Goal: Task Accomplishment & Management: Manage account settings

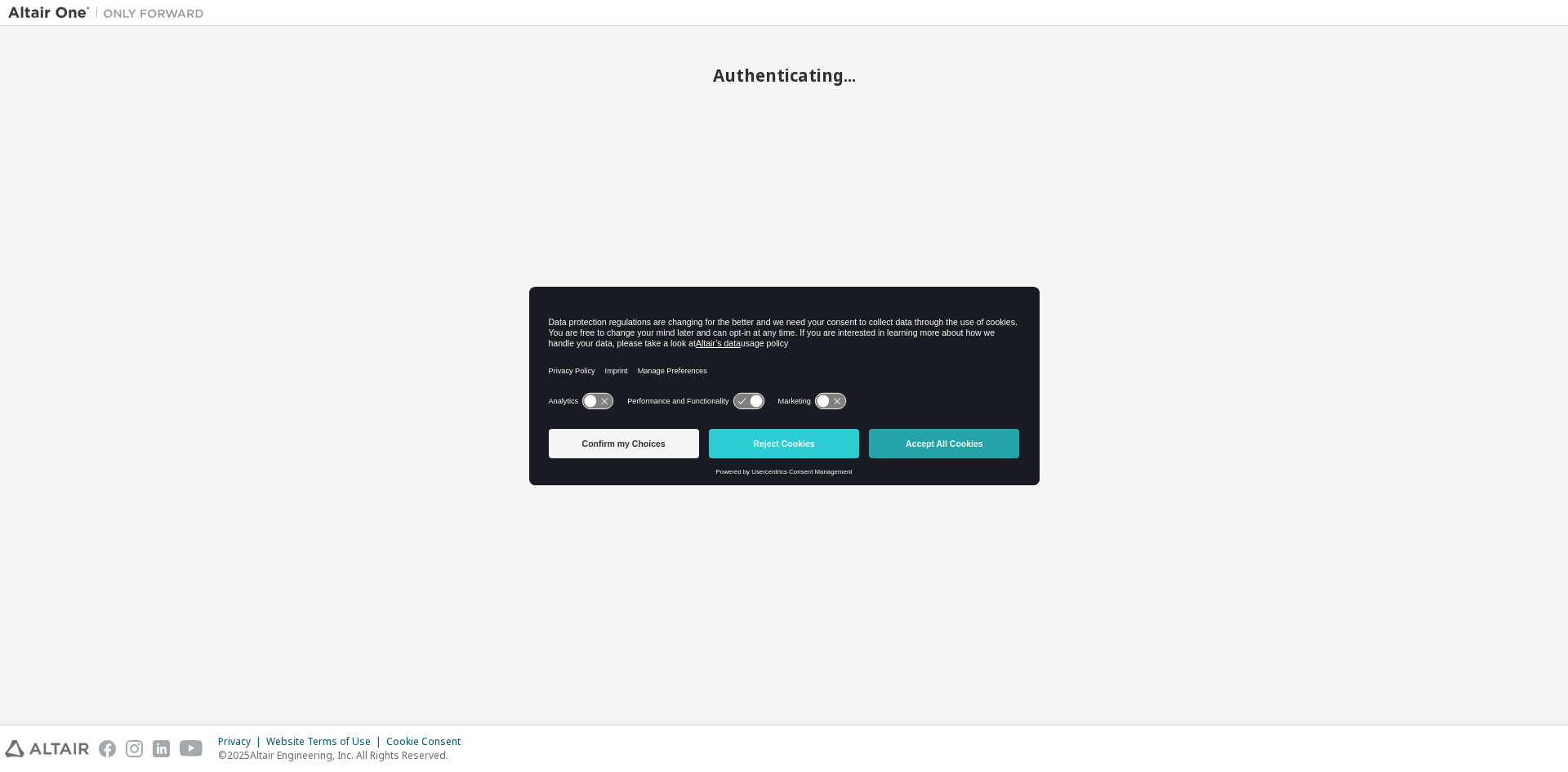
click at [929, 444] on button "Accept All Cookies" at bounding box center [944, 443] width 150 height 30
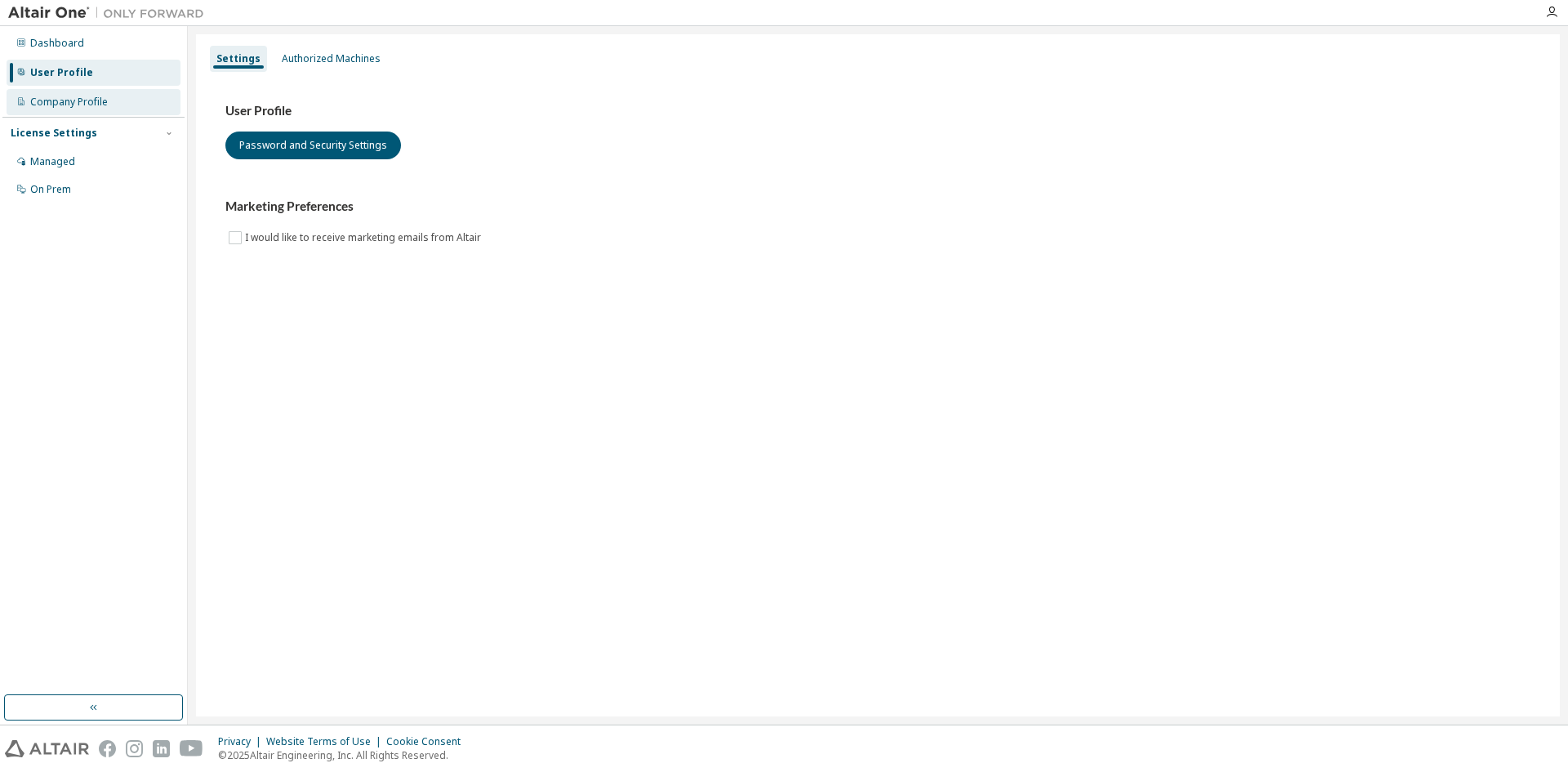
click at [115, 103] on div "Company Profile" at bounding box center [93, 102] width 174 height 26
